Goal: Task Accomplishment & Management: Manage account settings

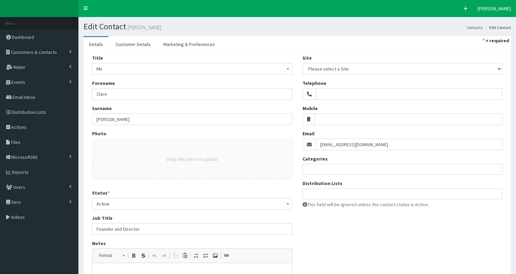
select select
click at [20, 51] on span "Customers & Contacts" at bounding box center [34, 52] width 46 height 6
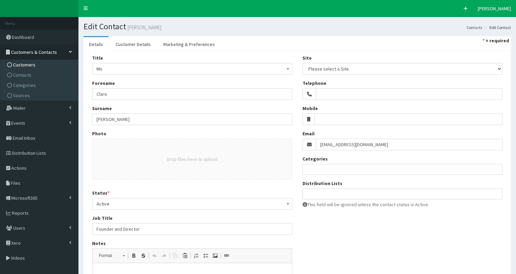
click at [20, 64] on span "Customers" at bounding box center [24, 65] width 22 height 6
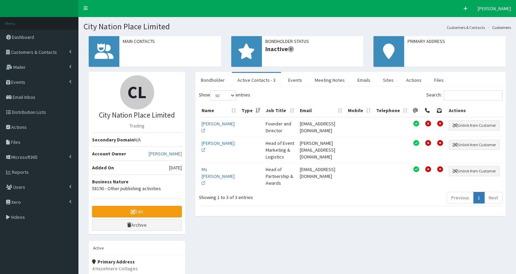
select select "50"
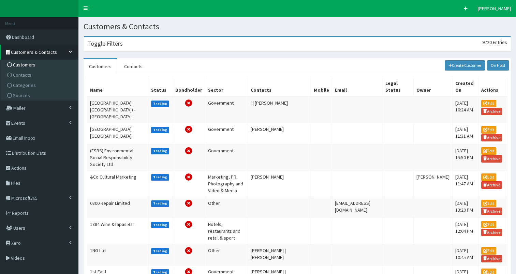
click at [101, 47] on h3 "Toggle Filters" at bounding box center [104, 44] width 35 height 6
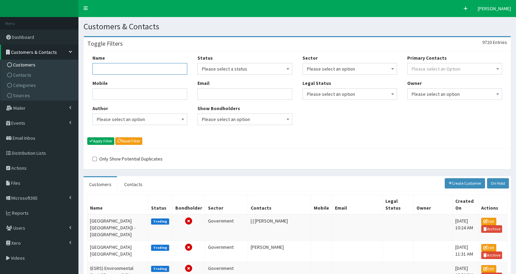
click at [100, 72] on input "Name" at bounding box center [139, 69] width 95 height 12
type input "Future Earth Energy"
click at [94, 142] on button "Apply Filter" at bounding box center [100, 140] width 27 height 7
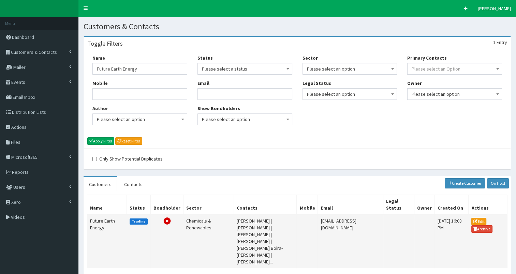
click at [96, 221] on td "Future Earth Energy" at bounding box center [107, 241] width 40 height 54
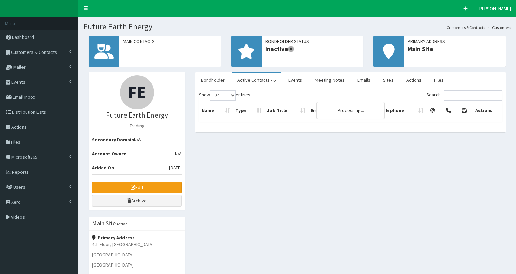
select select "50"
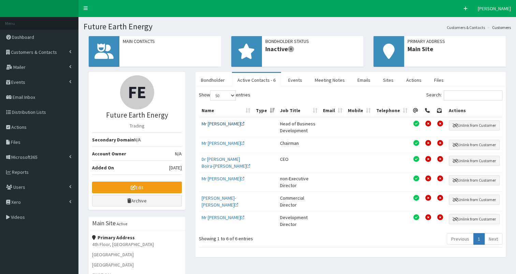
click at [215, 123] on link "Mr [PERSON_NAME]" at bounding box center [222, 124] width 43 height 6
click at [210, 214] on link "Mr Adrian Smith" at bounding box center [222, 217] width 43 height 6
click at [214, 124] on link "Mr [PERSON_NAME]" at bounding box center [222, 124] width 43 height 6
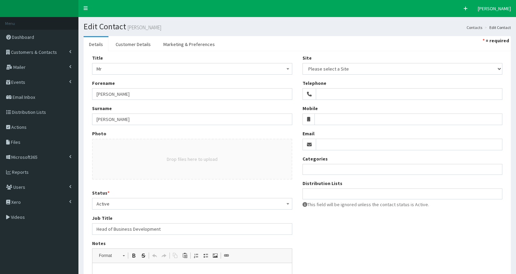
select select
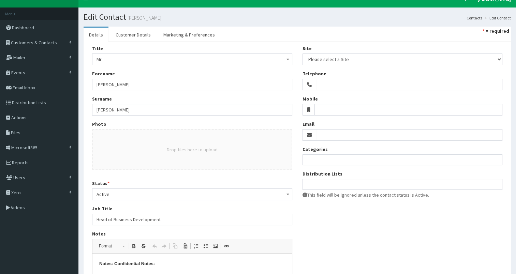
scroll to position [7, 0]
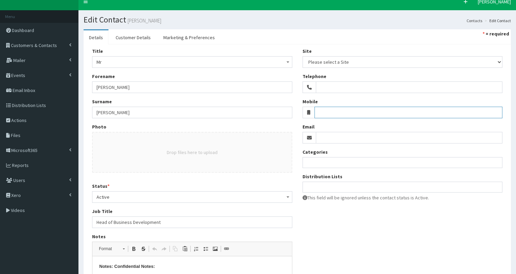
click at [329, 109] on input "Mobile" at bounding box center [408, 113] width 188 height 12
paste input "07803 009 688"
type input "07803 009688"
click at [340, 188] on ul at bounding box center [402, 186] width 199 height 9
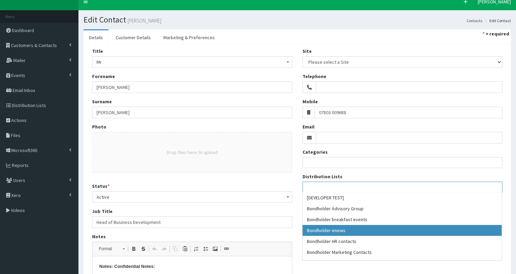
select select "79"
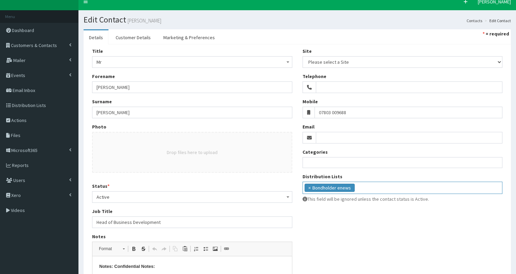
scroll to position [19, 0]
click at [322, 134] on input "Email" at bounding box center [409, 138] width 187 height 12
paste input "ca@futureearthenergy.com"
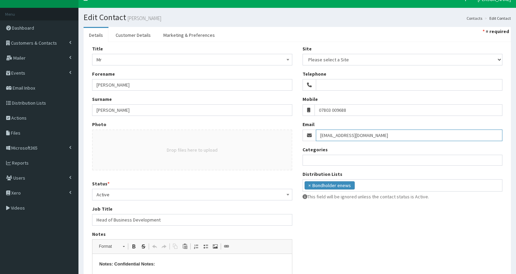
scroll to position [8, 0]
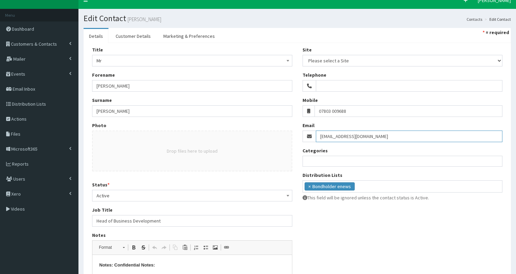
type input "ca@futureearthenergy.com"
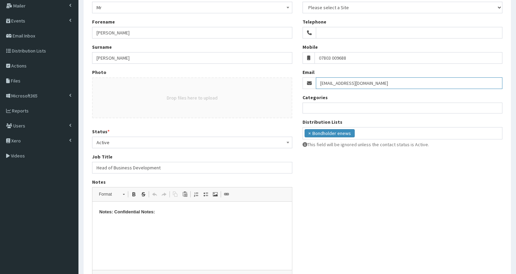
scroll to position [72, 0]
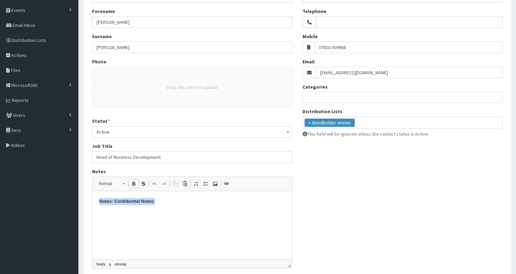
drag, startPoint x: 99, startPoint y: 202, endPoint x: 196, endPoint y: 205, distance: 96.8
click at [196, 205] on p "Notes: Confidential Notes:" at bounding box center [192, 201] width 186 height 7
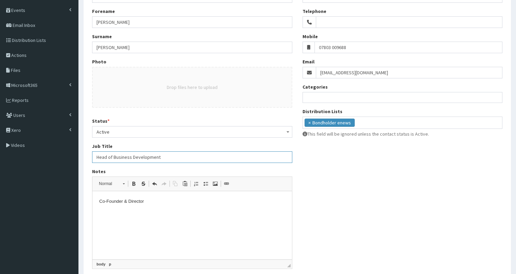
drag, startPoint x: 95, startPoint y: 155, endPoint x: 182, endPoint y: 155, distance: 86.9
click at [182, 155] on input "Head of Business Development" at bounding box center [192, 157] width 200 height 12
click at [167, 203] on p "Co-Founder & Director" at bounding box center [192, 201] width 186 height 7
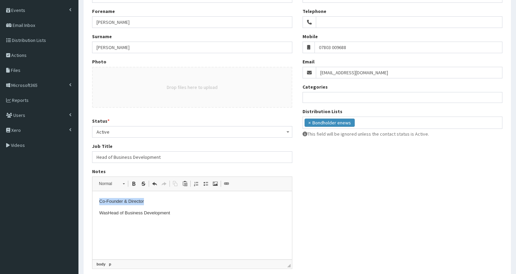
drag, startPoint x: 100, startPoint y: 201, endPoint x: 178, endPoint y: 202, distance: 78.1
click at [186, 200] on p "Co-Founder & Director" at bounding box center [192, 201] width 186 height 7
copy p "Co-Founder & Director"
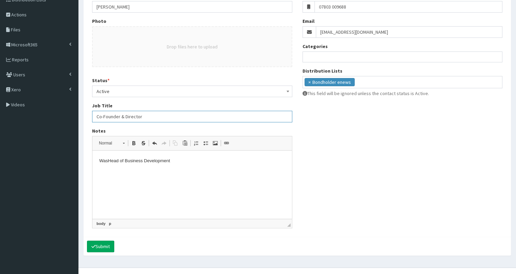
scroll to position [123, 0]
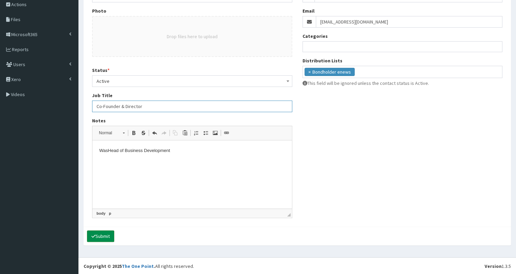
type input "Co-Founder & Director"
click at [105, 234] on button "Submit" at bounding box center [100, 236] width 27 height 12
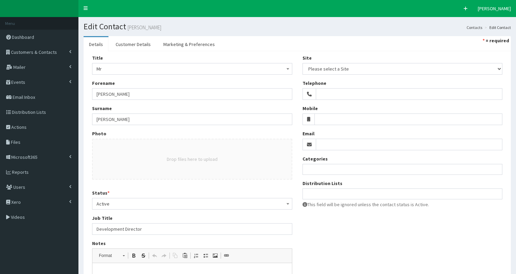
select select
click at [322, 143] on input "Email" at bounding box center [409, 145] width 187 height 12
paste input "[EMAIL_ADDRESS][DOMAIN_NAME]"
type input "[EMAIL_ADDRESS][DOMAIN_NAME]"
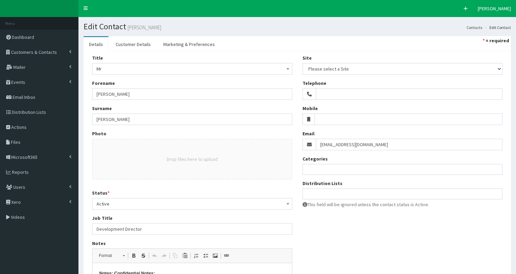
click at [312, 197] on ul at bounding box center [402, 193] width 199 height 9
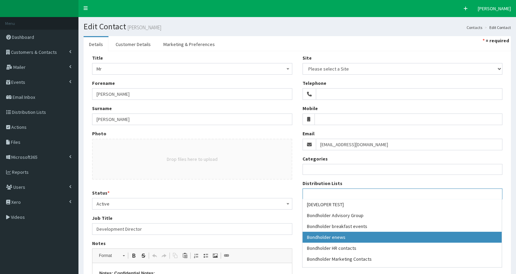
select select "79"
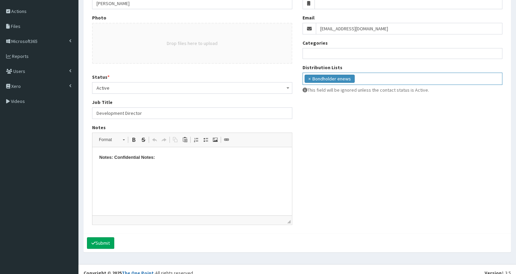
scroll to position [123, 0]
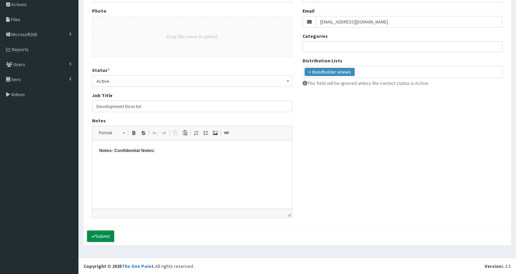
click at [96, 235] on button "Submit" at bounding box center [100, 236] width 27 height 12
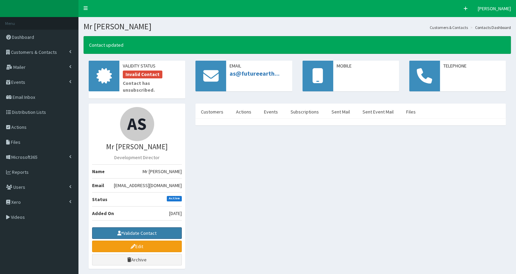
click at [130, 227] on button "Validate Contact" at bounding box center [137, 233] width 90 height 12
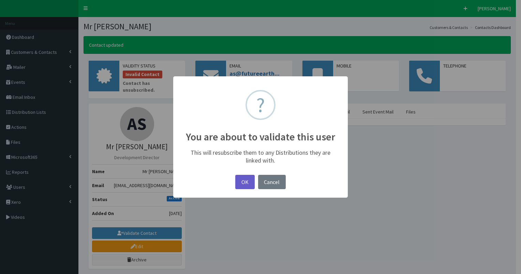
click at [247, 181] on button "OK" at bounding box center [244, 182] width 19 height 15
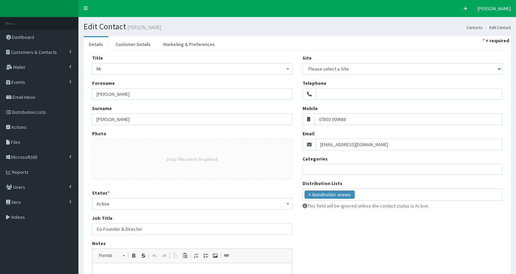
select select
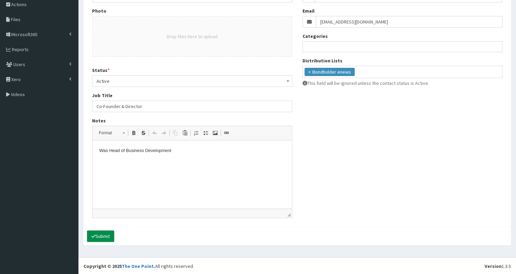
click at [96, 233] on button "Submit" at bounding box center [100, 236] width 27 height 12
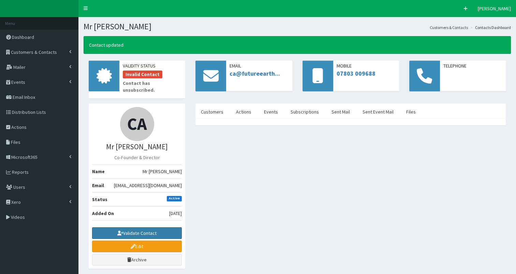
click at [142, 227] on button "Validate Contact" at bounding box center [137, 233] width 90 height 12
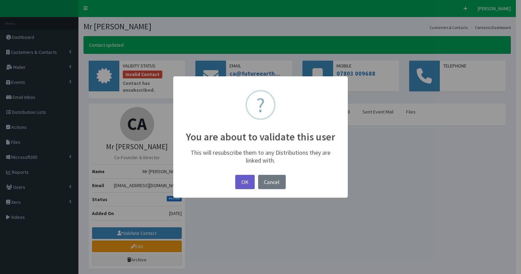
click at [247, 182] on button "OK" at bounding box center [244, 182] width 19 height 15
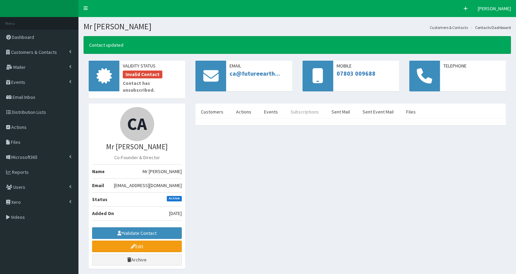
click at [299, 106] on link "Subscriptions" at bounding box center [304, 112] width 39 height 14
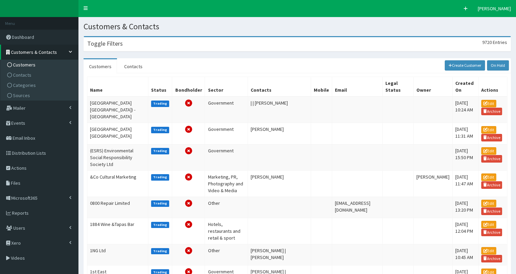
click at [143, 42] on div "Toggle Filters 9720 Entries" at bounding box center [297, 44] width 426 height 14
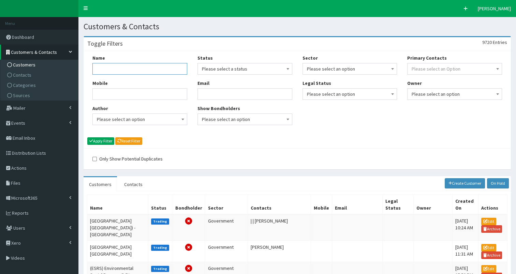
click at [116, 73] on input "Name" at bounding box center [139, 69] width 95 height 12
type input "future ear"
click at [100, 141] on button "Apply Filter" at bounding box center [100, 140] width 27 height 7
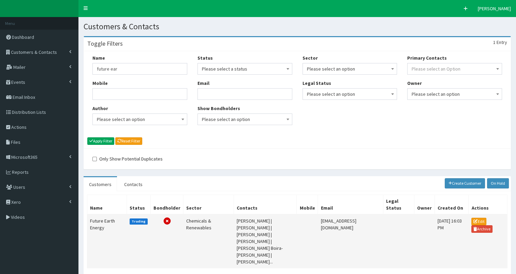
click at [95, 218] on td "Future Earth Energy" at bounding box center [107, 241] width 40 height 54
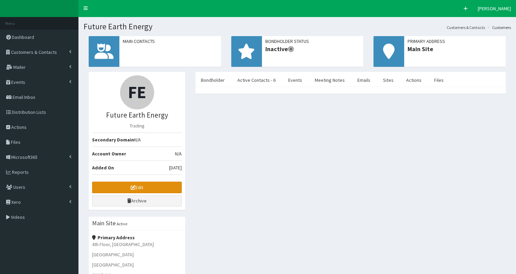
click at [120, 185] on link "Edit" at bounding box center [137, 188] width 90 height 12
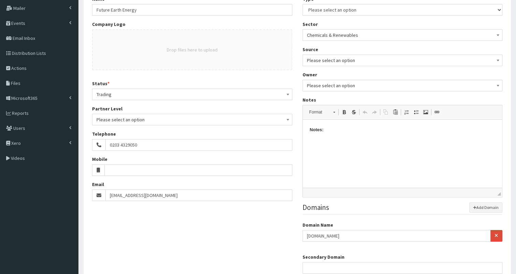
scroll to position [59, 0]
click at [316, 141] on html "Notes:" at bounding box center [401, 130] width 199 height 21
click at [333, 131] on p "Notes:" at bounding box center [402, 130] width 186 height 7
click at [344, 111] on span at bounding box center [343, 112] width 5 height 5
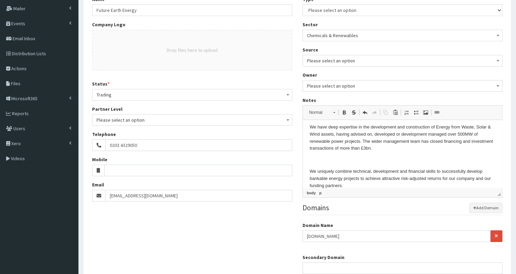
scroll to position [115, 0]
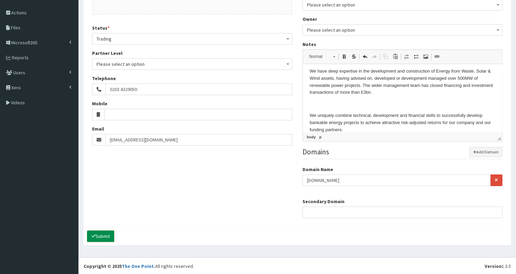
click at [106, 237] on button "Submit" at bounding box center [100, 236] width 27 height 12
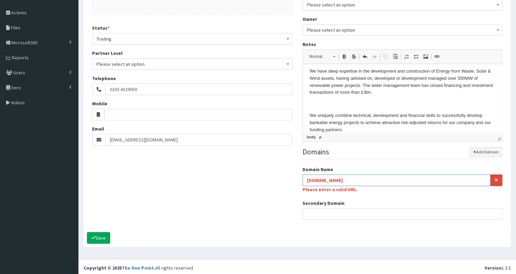
drag, startPoint x: 305, startPoint y: 180, endPoint x: 396, endPoint y: 176, distance: 91.1
click at [405, 174] on input "www.futureearthenergy.com" at bounding box center [396, 180] width 188 height 12
paste input "https://www.futureearthenergy.co.uk/"
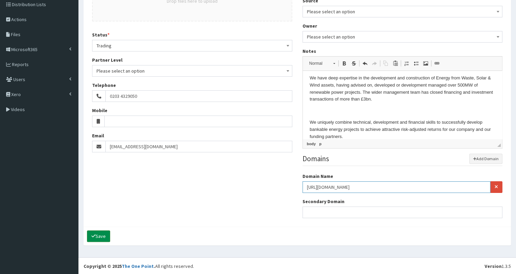
type input "https://www.futureearthenergy.co.uk/"
click at [97, 232] on button "Save" at bounding box center [98, 236] width 23 height 12
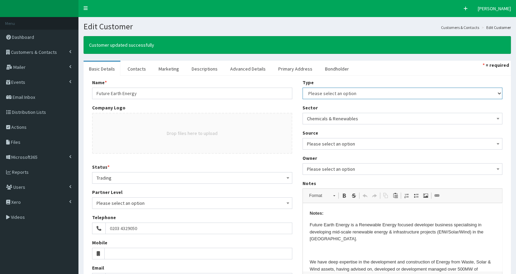
click at [353, 91] on select "Please select an option Business Consultant Contractor Developer Government Med…" at bounding box center [402, 94] width 200 height 12
select select "1"
click at [302, 88] on select "Please select an option Business Consultant Contractor Developer Government Med…" at bounding box center [402, 94] width 200 height 12
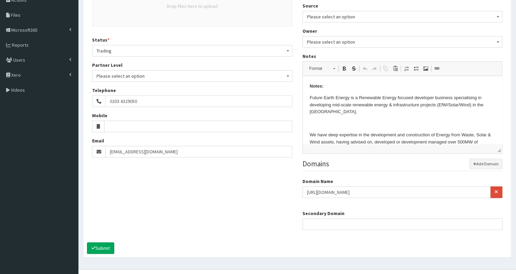
scroll to position [139, 0]
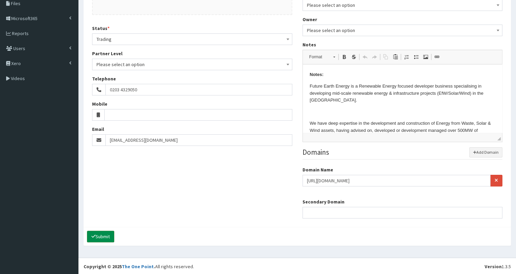
click at [106, 236] on button "Submit" at bounding box center [100, 237] width 27 height 12
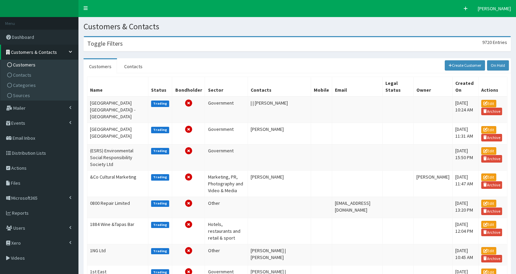
click at [108, 46] on h3 "Toggle Filters" at bounding box center [104, 44] width 35 height 6
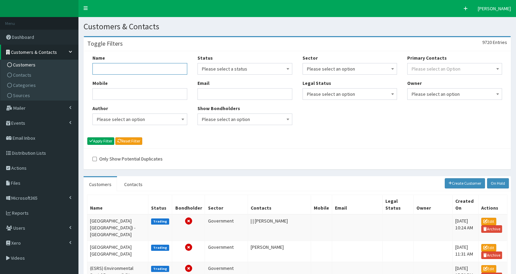
click at [110, 68] on input "Name" at bounding box center [139, 69] width 95 height 12
type input "future earth en"
click at [91, 142] on icon "submit" at bounding box center [91, 141] width 4 height 4
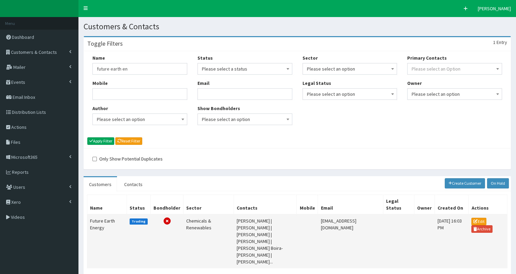
click at [100, 222] on td "Future Earth Energy" at bounding box center [107, 241] width 40 height 54
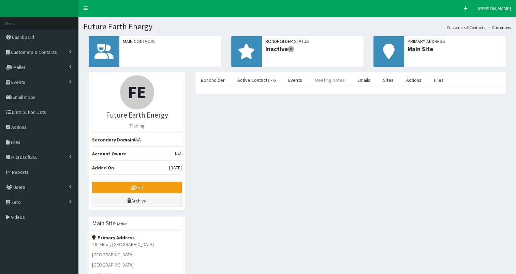
click at [322, 81] on link "Meeting Notes" at bounding box center [329, 80] width 41 height 14
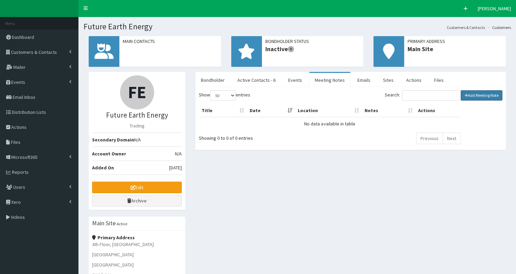
click at [473, 96] on link "Add Meeting Note" at bounding box center [481, 95] width 42 height 10
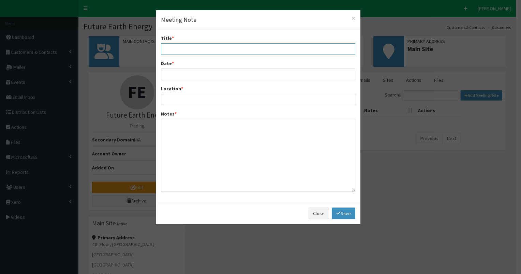
click at [186, 49] on input "Title *" at bounding box center [258, 49] width 194 height 12
type input "Intro meeting"
click at [183, 76] on input "Date *" at bounding box center [258, 75] width 194 height 12
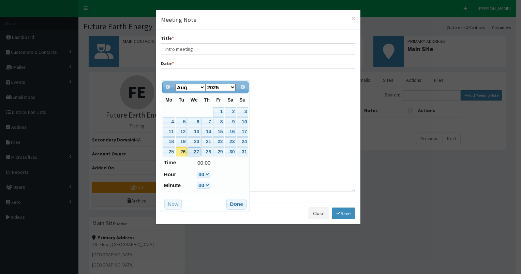
click at [192, 150] on link "27" at bounding box center [193, 151] width 13 height 9
type input "[DATE] 00:00"
click at [238, 203] on button "Done" at bounding box center [236, 204] width 20 height 11
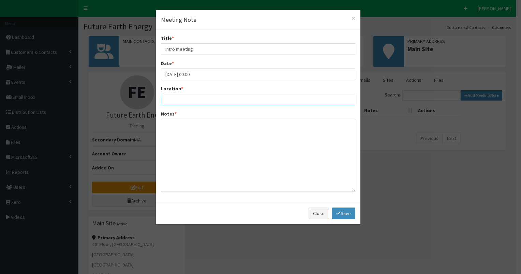
click at [177, 99] on input "Location *" at bounding box center [258, 100] width 194 height 12
type input "at C4Di"
click at [184, 125] on textarea "Notes *" at bounding box center [258, 155] width 194 height 73
paste textarea "Subject: Meet re: Humber Offshore Wind Circular Economy Hub Hi Diana, I hope al…"
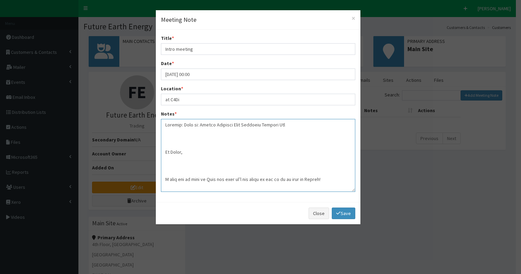
click at [165, 125] on textarea "Notes *" at bounding box center [258, 155] width 194 height 73
click at [165, 133] on textarea "Notes *" at bounding box center [258, 155] width 194 height 73
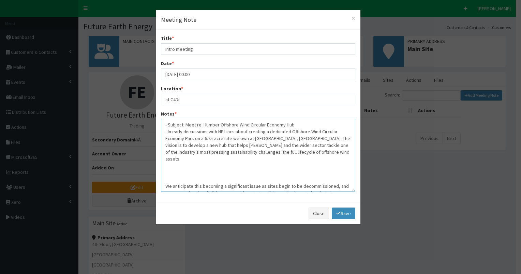
click at [232, 138] on textarea "- Subject: Meet re: Humber Offshore Wind Circular Economy Hub - In early discus…" at bounding box center [258, 155] width 194 height 73
click at [213, 146] on textarea "- Subject: Meet re: Humber Offshore Wind Circular Economy Hub - In early discus…" at bounding box center [258, 155] width 194 height 73
drag, startPoint x: 249, startPoint y: 153, endPoint x: 272, endPoint y: 152, distance: 22.9
click at [249, 153] on textarea "- Subject: Meet re: Humber Offshore Wind Circular Economy Hub - In early discus…" at bounding box center [258, 155] width 194 height 73
click at [304, 152] on textarea "- Subject: Meet re: Humber Offshore Wind Circular Economy Hub - In early discus…" at bounding box center [258, 155] width 194 height 73
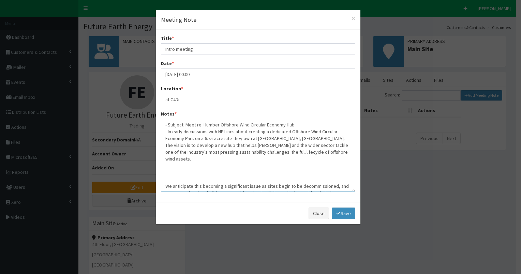
click at [321, 152] on textarea "- Subject: Meet re: Humber Offshore Wind Circular Economy Hub - In early discus…" at bounding box center [258, 155] width 194 height 73
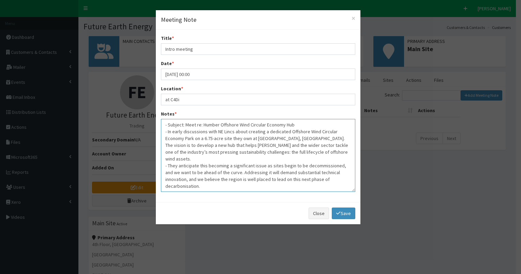
click at [173, 166] on textarea "- Subject: Meet re: Humber Offshore Wind Circular Economy Hub - In early discus…" at bounding box center [258, 155] width 194 height 73
click at [270, 165] on textarea "- Subject: Meet re: Humber Offshore Wind Circular Economy Hub - In early discus…" at bounding box center [258, 155] width 194 height 73
click at [255, 171] on textarea "- Subject: Meet re: Humber Offshore Wind Circular Economy Hub - In early discus…" at bounding box center [258, 155] width 194 height 73
click at [198, 173] on textarea "- Subject: Meet re: Humber Offshore Wind Circular Economy Hub - In early discus…" at bounding box center [258, 155] width 194 height 73
click at [201, 179] on textarea "- Subject: Meet re: Humber Offshore Wind Circular Economy Hub - In early discus…" at bounding box center [258, 155] width 194 height 73
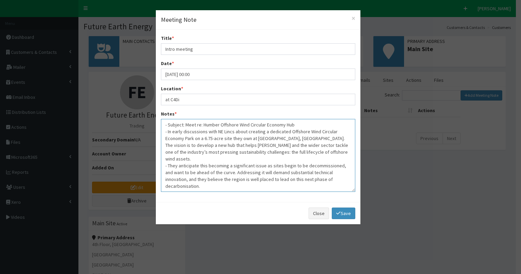
click at [292, 125] on textarea "- Subject: Meet re: Humber Offshore Wind Circular Economy Hub - In early discus…" at bounding box center [258, 155] width 194 height 73
click at [257, 163] on textarea "- Subject: Meet re: Humber Offshore Wind Circular Economy Hub. - In early discu…" at bounding box center [258, 155] width 194 height 73
click at [247, 173] on textarea "- Subject: Meet re: Humber Offshore Wind Circular Economy Hub. - In early discu…" at bounding box center [258, 155] width 194 height 73
click at [215, 180] on textarea "- Subject: Meet re: Humber Offshore Wind Circular Economy Hub. - In early discu…" at bounding box center [258, 155] width 194 height 73
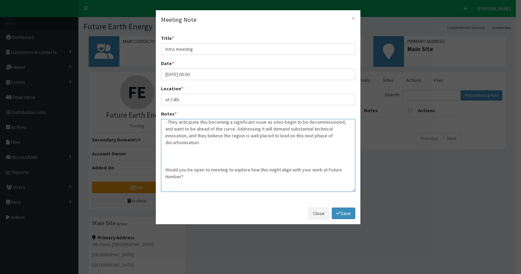
scroll to position [41, 0]
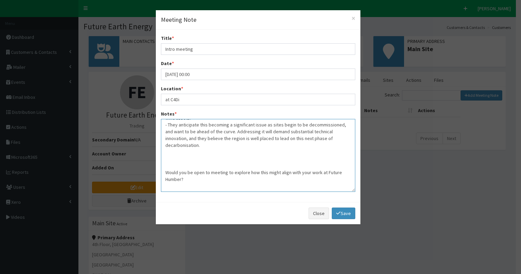
click at [173, 147] on textarea "- Subject: Meet re: Humber Offshore Wind Circular Economy Hub. - In early discu…" at bounding box center [258, 155] width 194 height 73
drag, startPoint x: 168, startPoint y: 145, endPoint x: 206, endPoint y: 173, distance: 47.9
click at [206, 173] on textarea "- Subject: Meet re: Humber Offshore Wind Circular Economy Hub. - In early discu…" at bounding box center [258, 155] width 194 height 73
click at [170, 145] on textarea "- Subject: Meet re: Humber Offshore Wind Circular Economy Hub. - In early discu…" at bounding box center [258, 155] width 194 height 73
drag, startPoint x: 169, startPoint y: 145, endPoint x: 262, endPoint y: 171, distance: 96.1
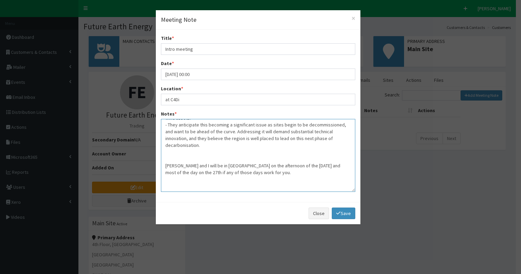
click at [262, 171] on textarea "- Subject: Meet re: Humber Offshore Wind Circular Economy Hub. - In early discu…" at bounding box center [258, 155] width 194 height 73
drag, startPoint x: 171, startPoint y: 147, endPoint x: 245, endPoint y: 185, distance: 83.2
click at [245, 185] on textarea "- Subject: Meet re: Humber Offshore Wind Circular Economy Hub. - In early discu…" at bounding box center [258, 155] width 194 height 73
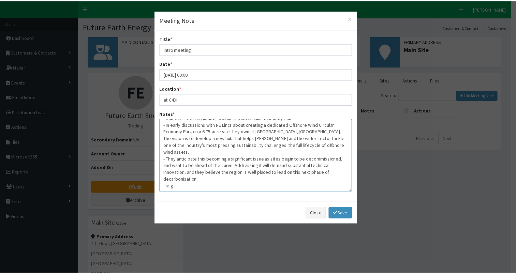
scroll to position [0, 0]
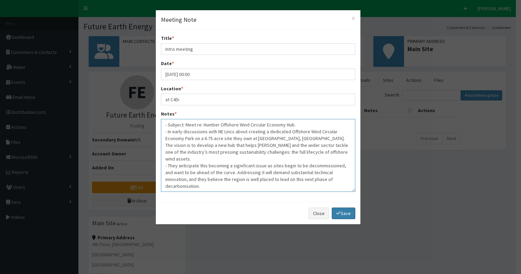
type textarea "- Subject: Meet re: Humber Offshore Wind Circular Economy Hub. - In early discu…"
click at [346, 213] on link "Save" at bounding box center [343, 214] width 23 height 12
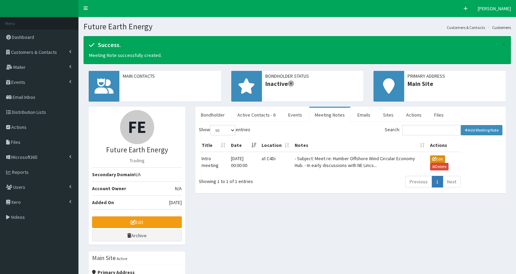
click at [436, 157] on button "Edit" at bounding box center [437, 158] width 15 height 7
type input "Intro meeting"
type input "27-08-2025 12:00"
type textarea "- Subject: Meet re: Humber Offshore Wind Circular Economy Hub. - In early discu…"
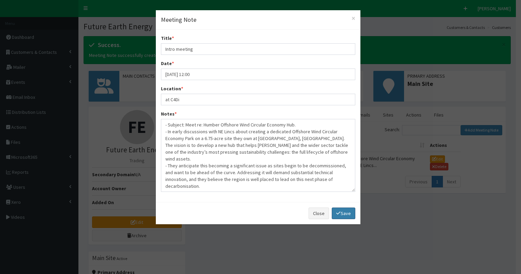
click at [343, 211] on link "Save" at bounding box center [343, 214] width 23 height 12
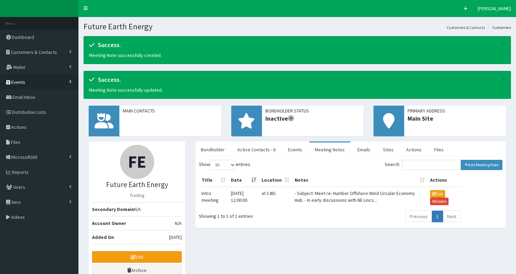
click at [19, 81] on span "Events" at bounding box center [18, 82] width 14 height 6
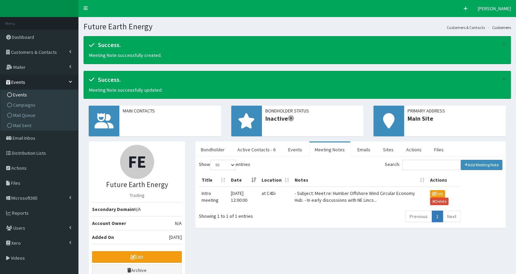
click at [15, 94] on span "Events" at bounding box center [20, 95] width 14 height 6
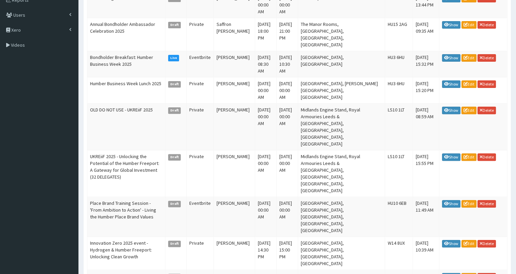
scroll to position [285, 0]
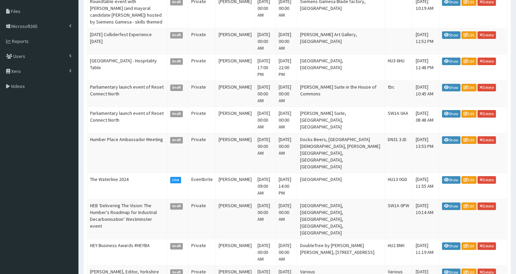
scroll to position [135, 0]
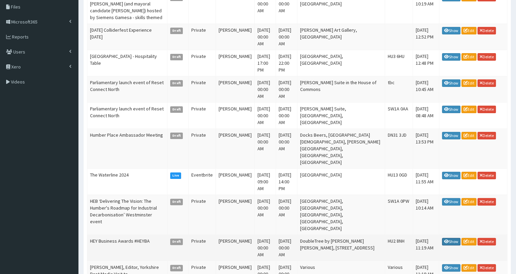
click at [450, 238] on link "Show" at bounding box center [451, 241] width 18 height 7
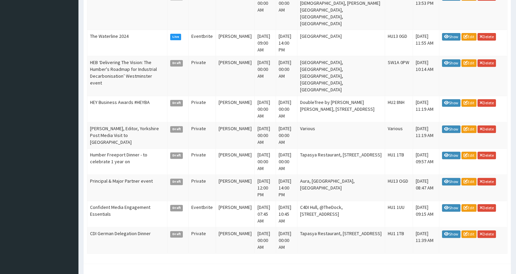
scroll to position [291, 0]
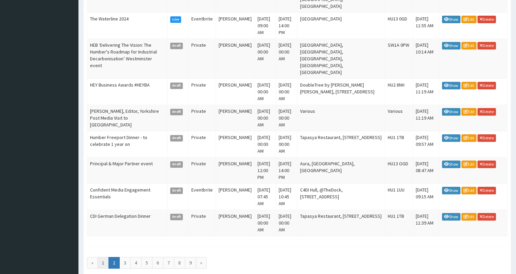
click at [101, 257] on link "1" at bounding box center [102, 263] width 11 height 12
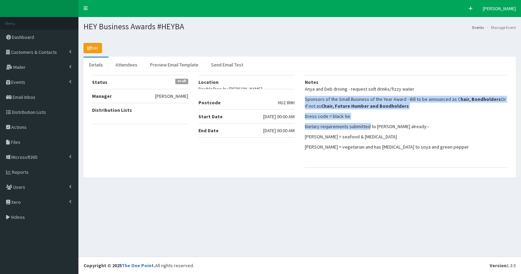
drag, startPoint x: 305, startPoint y: 98, endPoint x: 368, endPoint y: 127, distance: 69.1
click at [368, 127] on li "Notes Anya and Deb driving - request soft drinks/fizzy water Sponsors of the Sm…" at bounding box center [406, 121] width 202 height 93
copy li "Sponsors of the Small Business of the Year Award - Bill to be announced as C ha…"
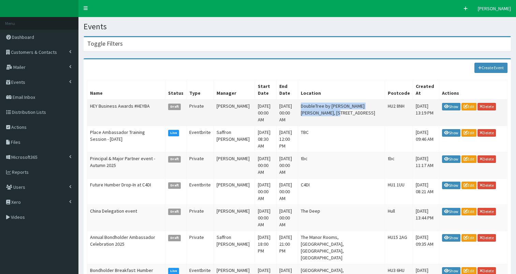
drag, startPoint x: 306, startPoint y: 98, endPoint x: 343, endPoint y: 109, distance: 38.0
click at [343, 109] on td "DoubleTree by [PERSON_NAME] [PERSON_NAME], [STREET_ADDRESS]" at bounding box center [341, 113] width 87 height 27
copy td "DoubleTree by [PERSON_NAME] [PERSON_NAME], [STREET_ADDRESS]"
click at [451, 103] on link "Show" at bounding box center [451, 106] width 18 height 7
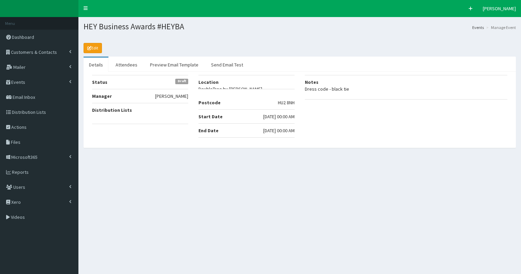
select select "50"
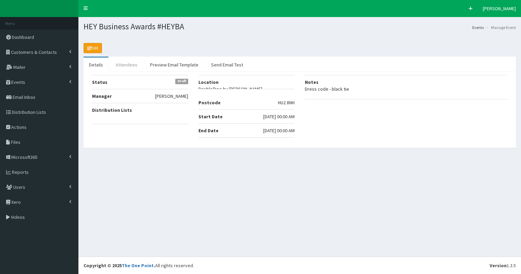
click at [132, 66] on link "Attendees" at bounding box center [126, 65] width 33 height 14
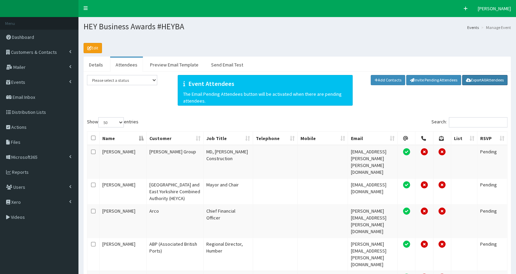
click at [485, 79] on span "All" at bounding box center [483, 79] width 4 height 5
click at [89, 64] on link "Details" at bounding box center [95, 65] width 25 height 14
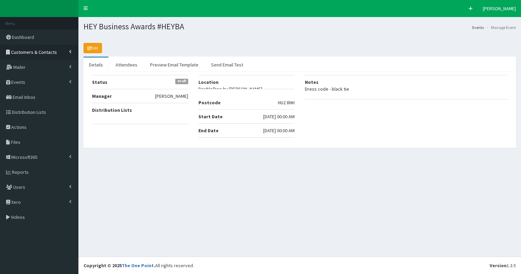
click at [41, 51] on span "Customers & Contacts" at bounding box center [34, 52] width 46 height 6
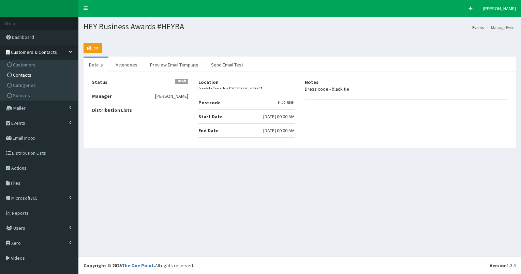
click at [25, 75] on span "Contacts" at bounding box center [22, 75] width 18 height 6
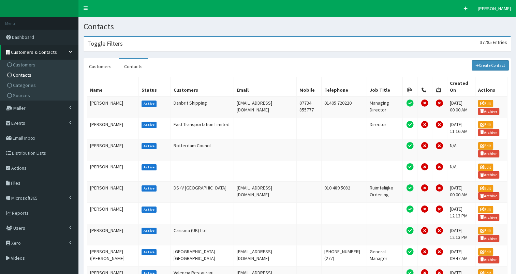
click at [110, 44] on h3 "Toggle Filters" at bounding box center [104, 44] width 35 height 6
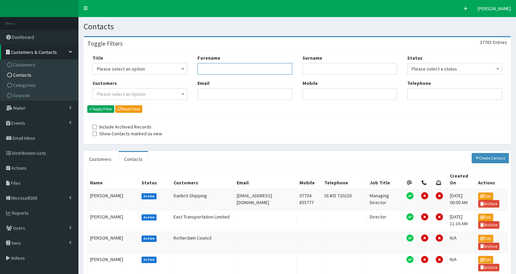
click at [210, 67] on input "Forename" at bounding box center [244, 69] width 95 height 12
type input "[PERSON_NAME]"
click at [103, 108] on button "Apply Filter" at bounding box center [100, 108] width 27 height 7
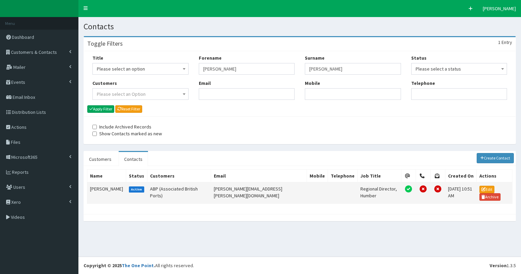
click at [96, 187] on td "[PERSON_NAME]" at bounding box center [106, 192] width 39 height 21
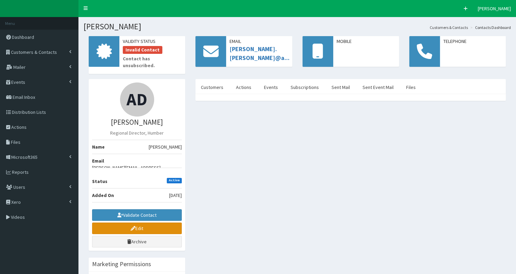
click at [124, 223] on link "Edit" at bounding box center [137, 229] width 90 height 12
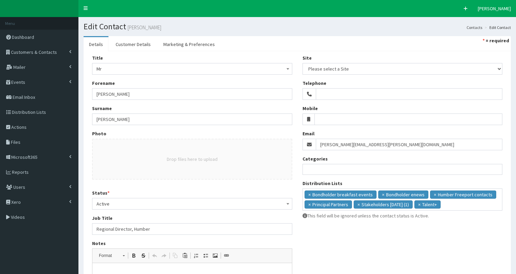
select select
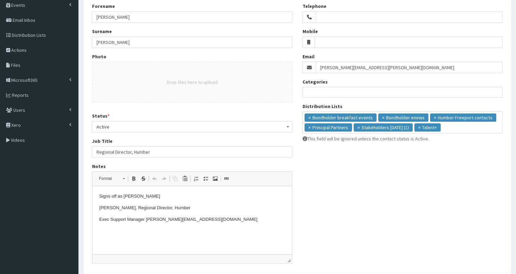
scroll to position [77, 0]
drag, startPoint x: 146, startPoint y: 219, endPoint x: 209, endPoint y: 219, distance: 62.7
click at [209, 219] on p "Exec Support Manager michaela.walls@abports.co.uk" at bounding box center [192, 219] width 186 height 7
copy p "michaela.walls@abports.co.uk"
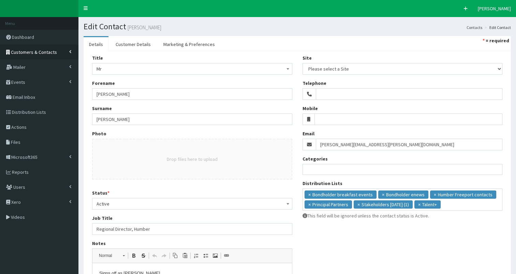
click at [48, 51] on span "Customers & Contacts" at bounding box center [34, 52] width 46 height 6
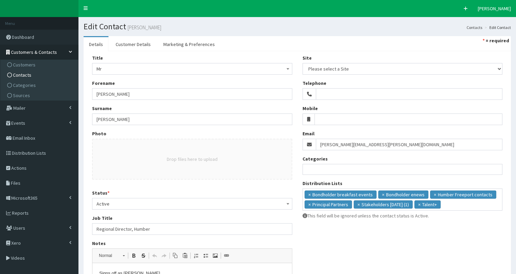
click at [22, 74] on span "Contacts" at bounding box center [22, 75] width 18 height 6
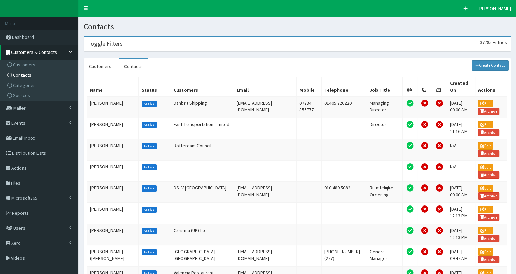
click at [130, 42] on div "Toggle Filters 37785 Entries" at bounding box center [297, 44] width 426 height 14
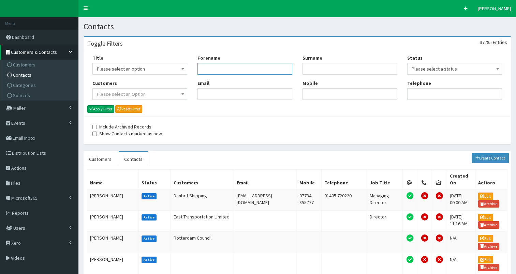
click at [226, 70] on input "Forename" at bounding box center [244, 69] width 95 height 12
type input "kev"
type input "[PERSON_NAME]"
click at [95, 106] on button "Apply Filter" at bounding box center [100, 108] width 27 height 7
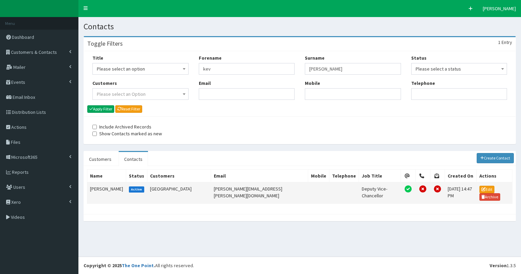
click at [98, 186] on td "[PERSON_NAME]" at bounding box center [106, 192] width 39 height 21
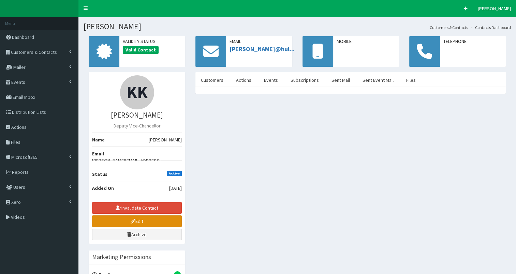
click at [123, 215] on link "Edit" at bounding box center [137, 221] width 90 height 12
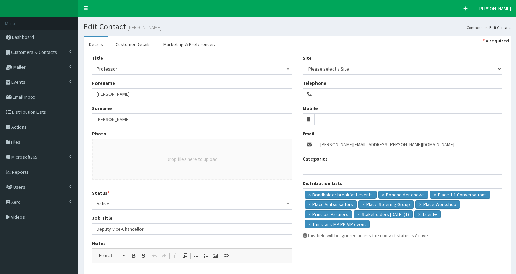
select select
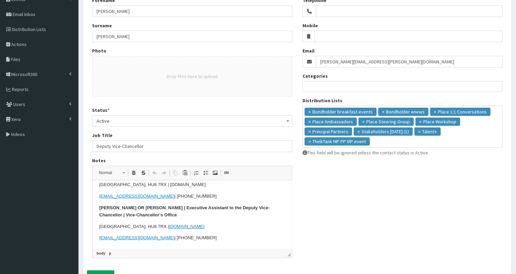
scroll to position [35, 0]
drag, startPoint x: 100, startPoint y: 238, endPoint x: 108, endPoint y: 239, distance: 7.5
click at [115, 238] on link "[EMAIL_ADDRESS][DOMAIN_NAME]" at bounding box center [136, 238] width 75 height 5
drag, startPoint x: 98, startPoint y: 238, endPoint x: 128, endPoint y: 237, distance: 30.0
click at [128, 237] on html "PA = [PERSON_NAME] (working days are Wed | Thu | Fri) [PERSON_NAME] | Executive…" at bounding box center [191, 198] width 199 height 104
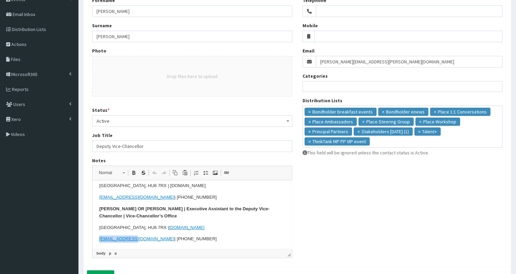
copy link "[EMAIL_ADDRESS][DOMAIN_NAME]"
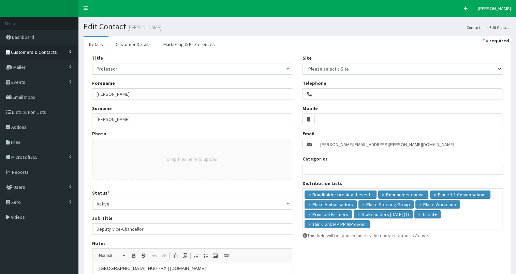
click at [46, 50] on span "Customers & Contacts" at bounding box center [34, 52] width 46 height 6
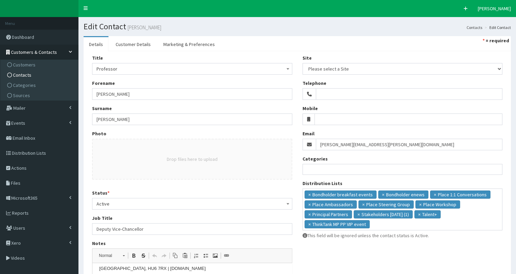
click at [44, 75] on link "Contacts" at bounding box center [40, 75] width 76 height 10
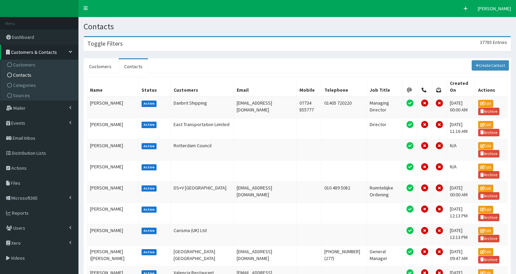
click at [139, 43] on div "Toggle Filters 37785 Entries" at bounding box center [297, 44] width 426 height 14
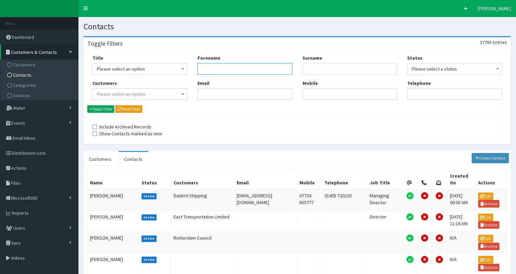
click at [244, 71] on input "Forename" at bounding box center [244, 69] width 95 height 12
type input "rich"
type input "gw"
click at [106, 109] on button "Apply Filter" at bounding box center [100, 108] width 27 height 7
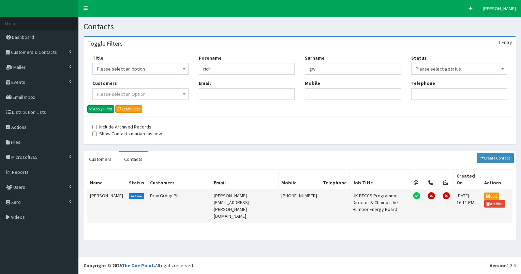
click at [93, 189] on td "[PERSON_NAME]" at bounding box center [106, 205] width 39 height 33
click at [486, 194] on icon at bounding box center [488, 196] width 4 height 4
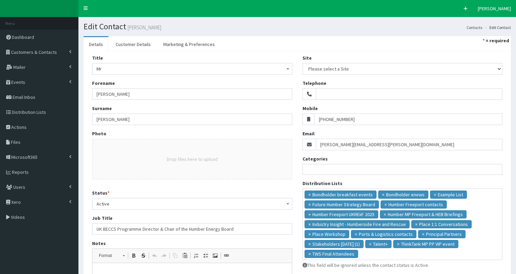
select select
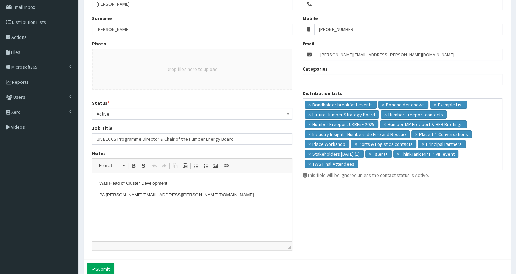
scroll to position [99, 0]
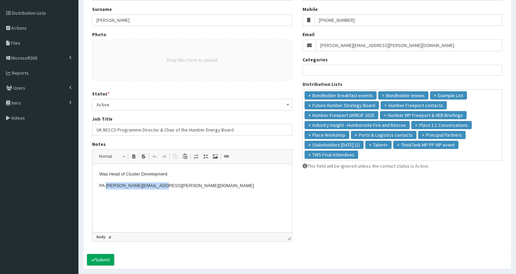
drag, startPoint x: 106, startPoint y: 185, endPoint x: 171, endPoint y: 185, distance: 64.8
click at [171, 185] on p "PA [PERSON_NAME][EMAIL_ADDRESS][PERSON_NAME][DOMAIN_NAME]" at bounding box center [192, 185] width 186 height 7
copy p "[PERSON_NAME][EMAIL_ADDRESS][PERSON_NAME][DOMAIN_NAME]"
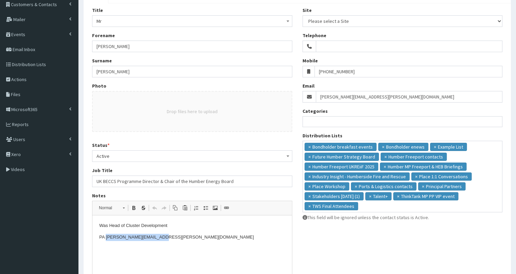
scroll to position [0, 0]
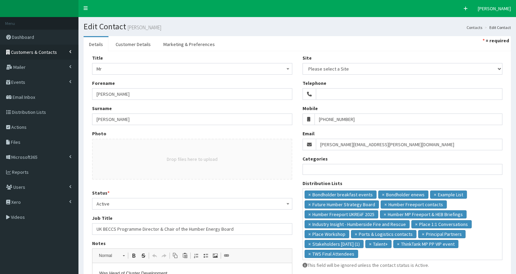
click at [52, 51] on span "Customers & Contacts" at bounding box center [34, 52] width 46 height 6
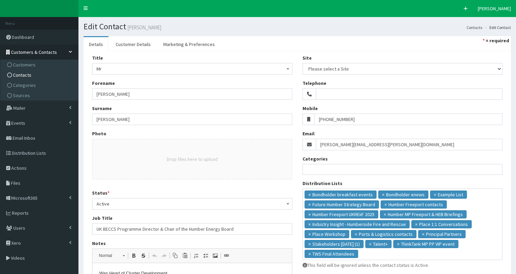
click at [46, 75] on link "Contacts" at bounding box center [40, 75] width 76 height 10
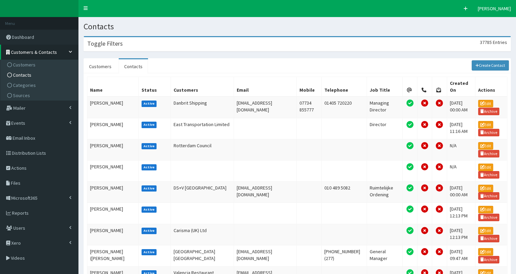
click at [131, 47] on div "Toggle Filters 37785 Entries" at bounding box center [297, 44] width 426 height 14
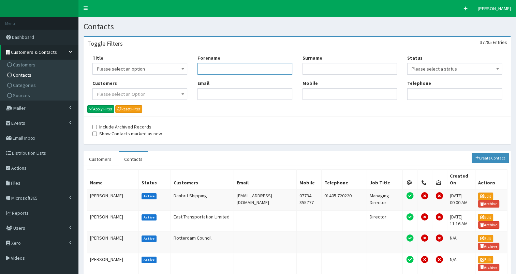
click at [218, 66] on input "Forename" at bounding box center [244, 69] width 95 height 12
type input "luke"
type input "camp"
click at [102, 107] on button "Apply Filter" at bounding box center [100, 108] width 27 height 7
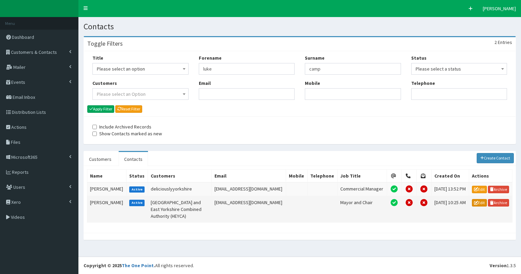
click at [477, 200] on link "Edit" at bounding box center [479, 202] width 15 height 7
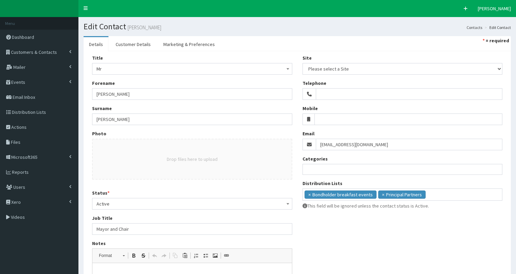
select select
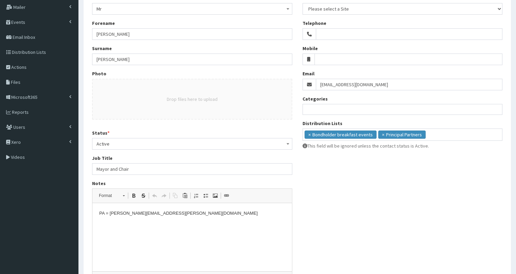
scroll to position [92, 0]
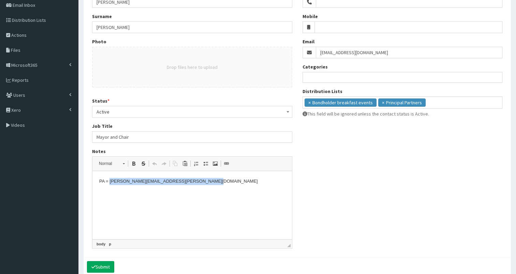
drag, startPoint x: 110, startPoint y: 181, endPoint x: 208, endPoint y: 182, distance: 98.5
click at [208, 182] on p "PA = [PERSON_NAME][EMAIL_ADDRESS][PERSON_NAME][DOMAIN_NAME]" at bounding box center [192, 181] width 186 height 7
copy p "[PERSON_NAME][EMAIL_ADDRESS][PERSON_NAME][DOMAIN_NAME]"
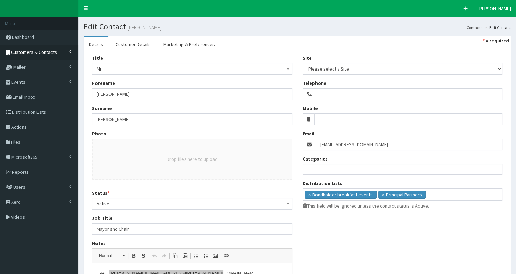
click at [28, 50] on span "Customers & Contacts" at bounding box center [34, 52] width 46 height 6
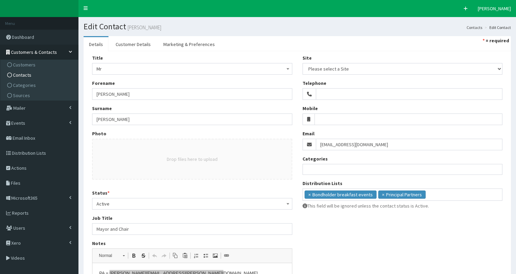
click at [23, 72] on span "Contacts" at bounding box center [22, 75] width 18 height 6
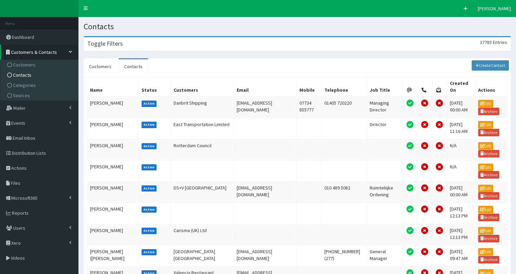
click at [174, 43] on div "Toggle Filters 37785 Entries" at bounding box center [297, 44] width 426 height 14
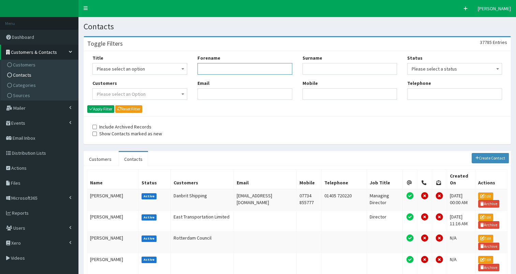
click at [218, 69] on input "Forename" at bounding box center [244, 69] width 95 height 12
type input "jo"
type input "[PERSON_NAME]"
click at [100, 107] on button "Apply Filter" at bounding box center [100, 108] width 27 height 7
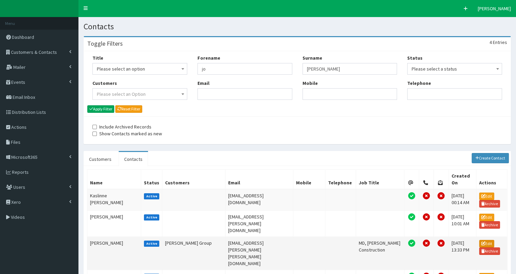
click at [482, 240] on link "Edit" at bounding box center [486, 243] width 15 height 7
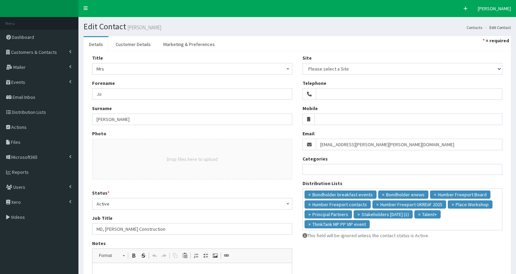
select select
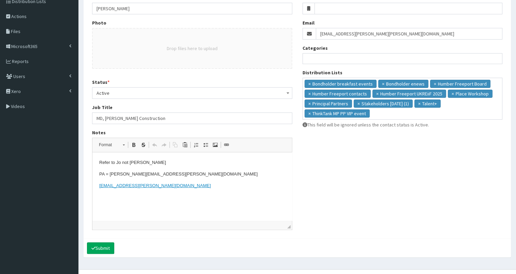
scroll to position [115, 0]
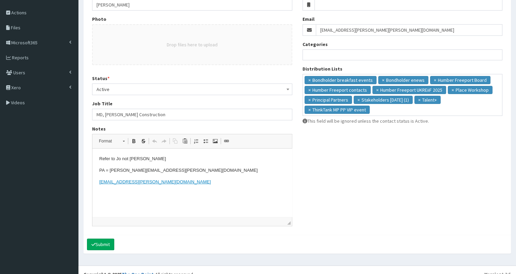
click at [106, 171] on p "PA = naomi.richmond@sewell-group.co.uk" at bounding box center [192, 170] width 186 height 7
drag, startPoint x: 100, startPoint y: 170, endPoint x: 227, endPoint y: 173, distance: 127.9
click at [227, 173] on p "PA is no longer = naomi.richmond@sewell-group.co.uk" at bounding box center [192, 170] width 186 height 7
copy p "PA is no longer = naomi.richmond@sewell-group.co.uk"
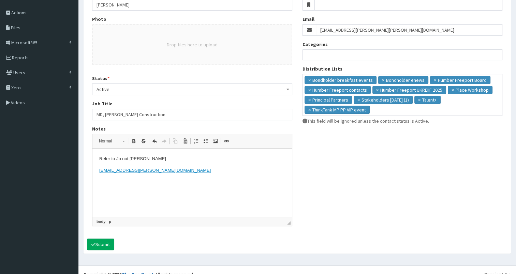
click at [177, 172] on p "​​​​​​​ group.admin@sewell-group.co.uk" at bounding box center [192, 177] width 186 height 21
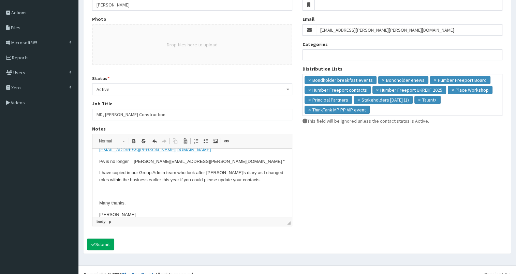
click at [245, 181] on p "I have copied in our Group Admin team who look after Jo's diary as I changed ro…" at bounding box center [192, 176] width 186 height 14
click at [263, 181] on p "I have copied in our Group Admin team who look after Jo's diary as I changed ro…" at bounding box center [192, 179] width 186 height 21
click at [279, 181] on p "I have copied in our Group Admin team who look after Jo's diary as I changed ro…" at bounding box center [192, 179] width 186 height 21
click at [103, 242] on button "Submit" at bounding box center [100, 245] width 27 height 12
click at [216, 162] on p "PA is no longer = naomi.richmond@sewell-group.co.uk "" at bounding box center [192, 161] width 186 height 7
